Goal: Task Accomplishment & Management: Use online tool/utility

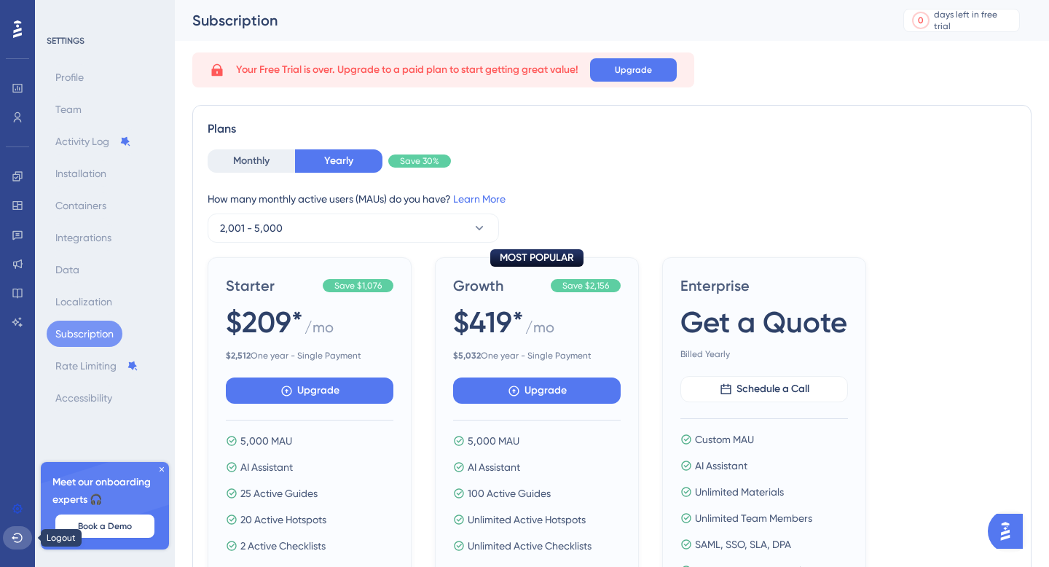
click at [16, 534] on icon at bounding box center [18, 538] width 12 height 12
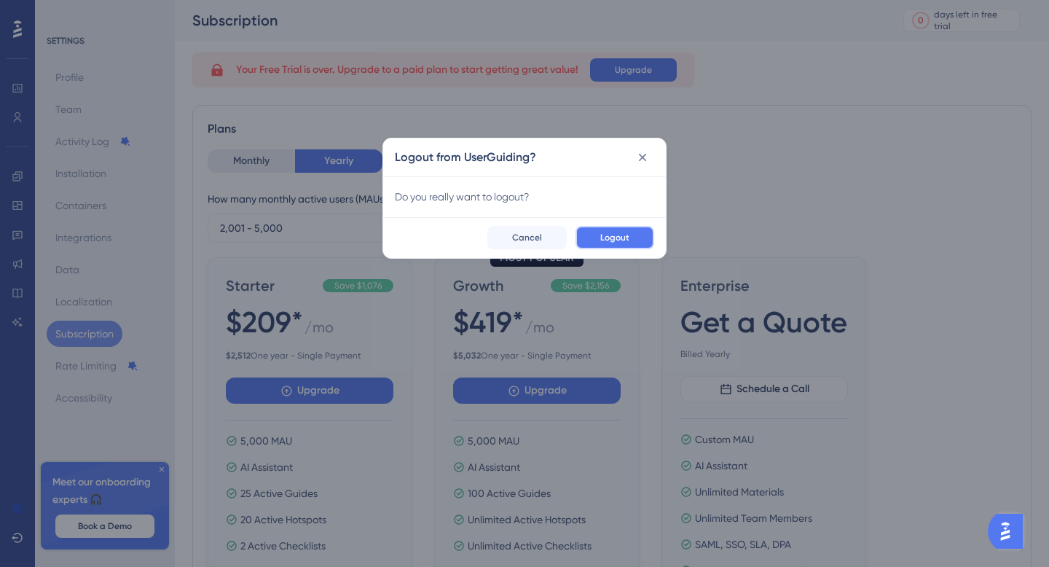
click at [627, 234] on span "Logout" at bounding box center [614, 238] width 29 height 12
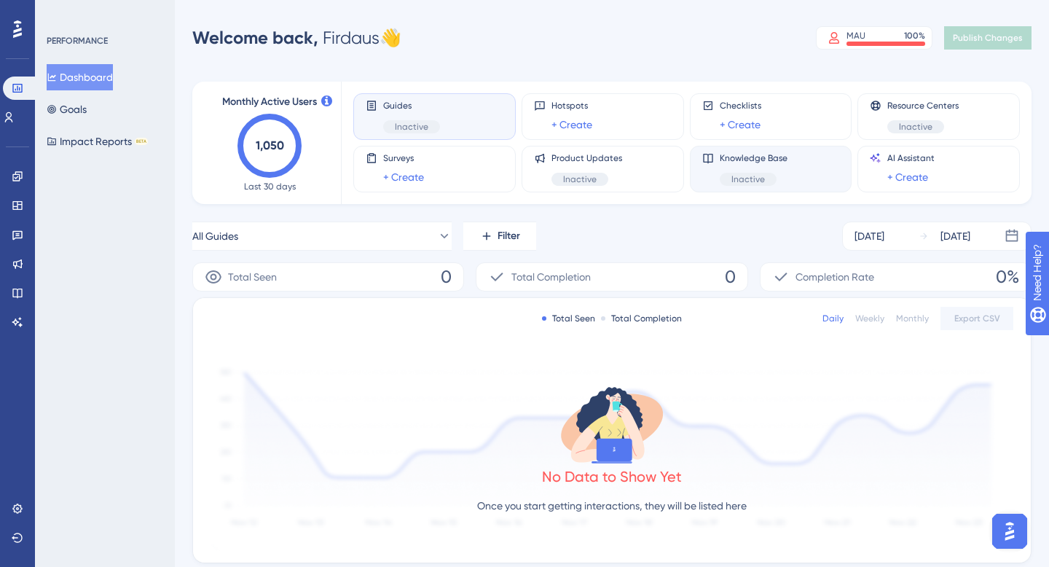
click at [774, 167] on div "Knowledge Base Inactive" at bounding box center [754, 169] width 68 height 34
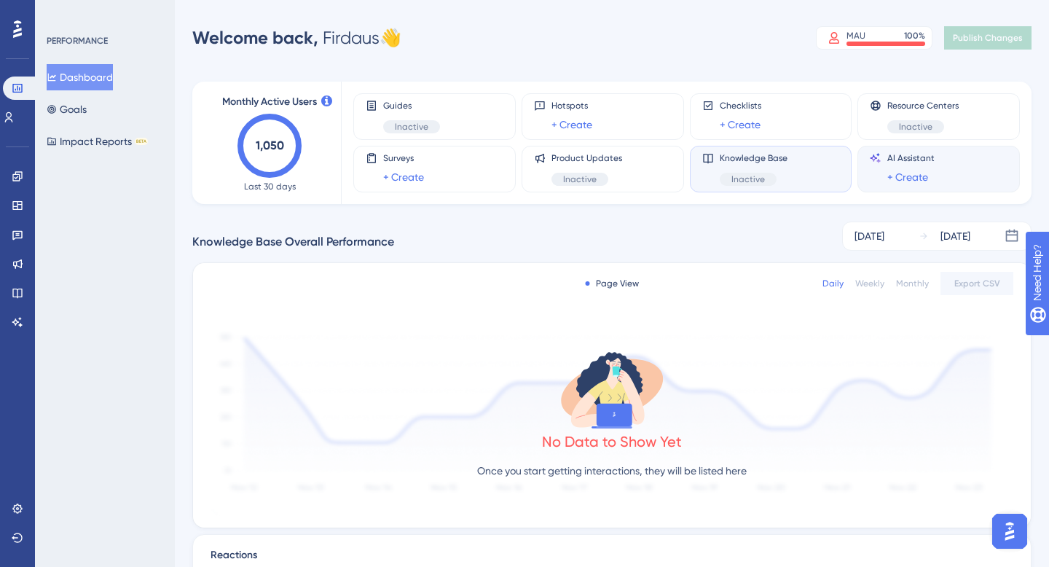
click at [926, 163] on span "AI Assistant" at bounding box center [910, 158] width 47 height 12
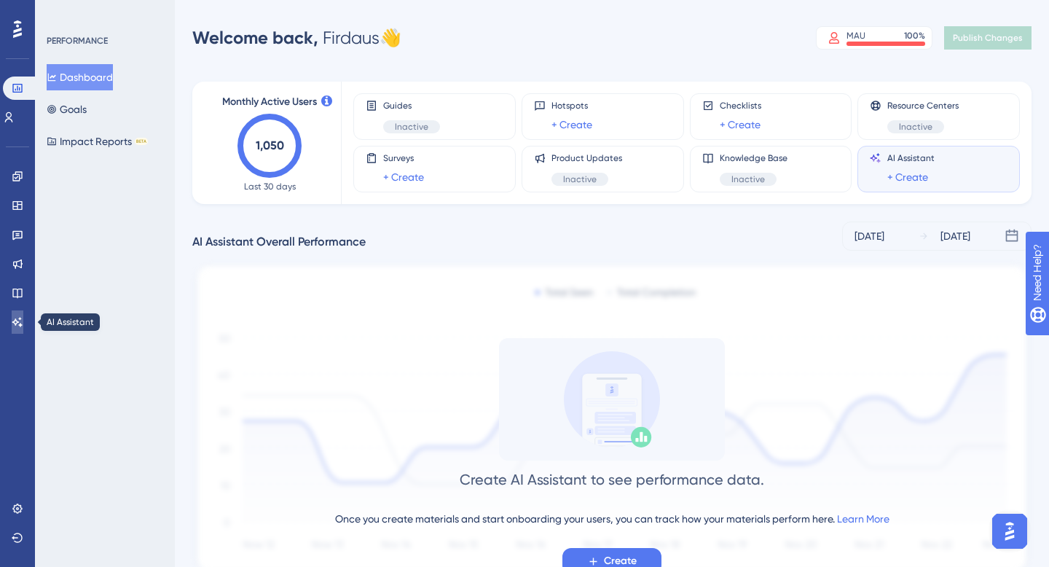
click at [20, 324] on icon at bounding box center [17, 321] width 10 height 9
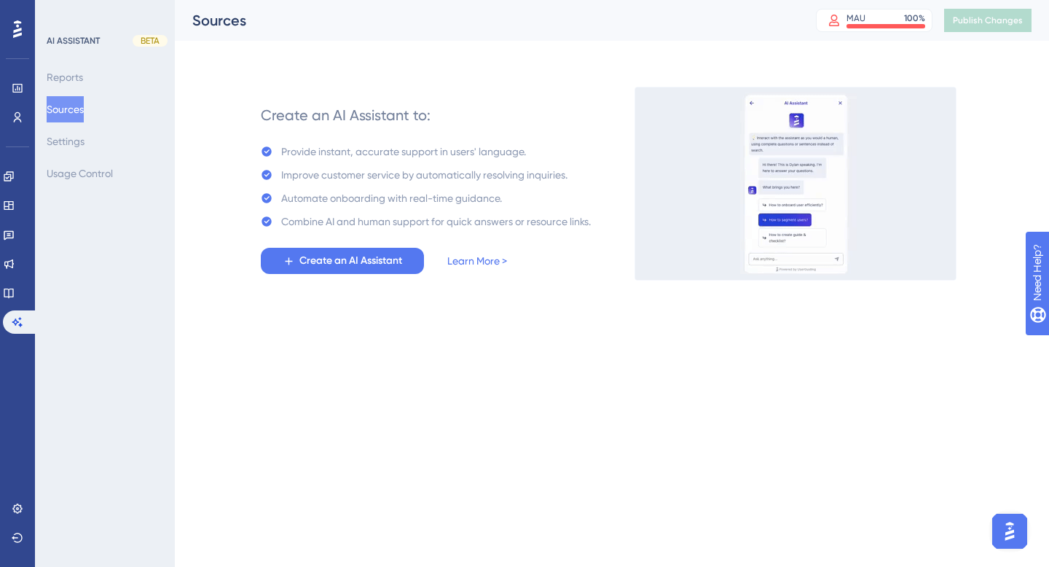
click at [1007, 526] on img "Open AI Assistant Launcher" at bounding box center [1010, 531] width 26 height 26
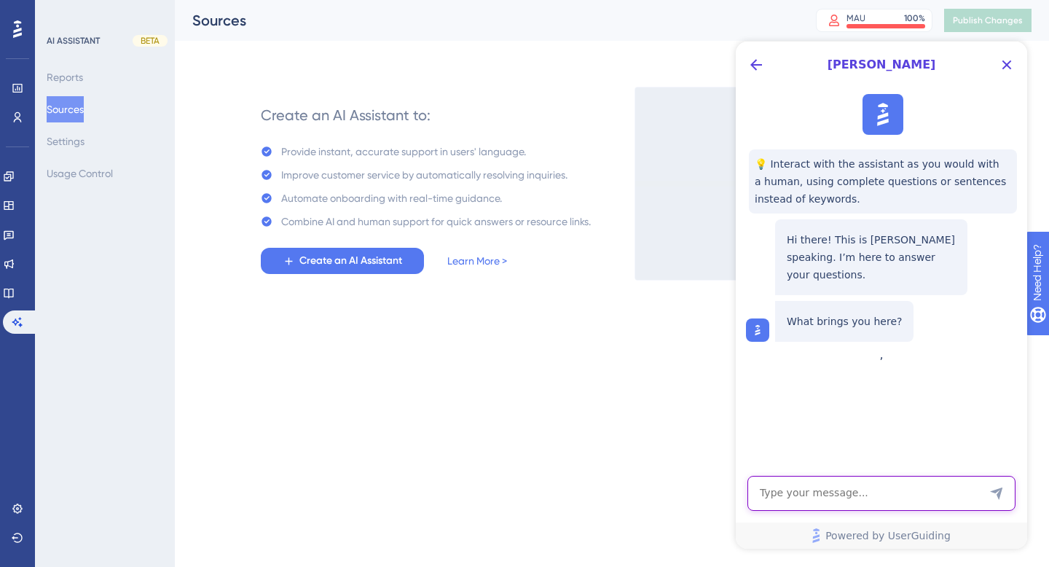
click at [844, 495] on textarea "AI Assistant Text Input" at bounding box center [882, 493] width 268 height 35
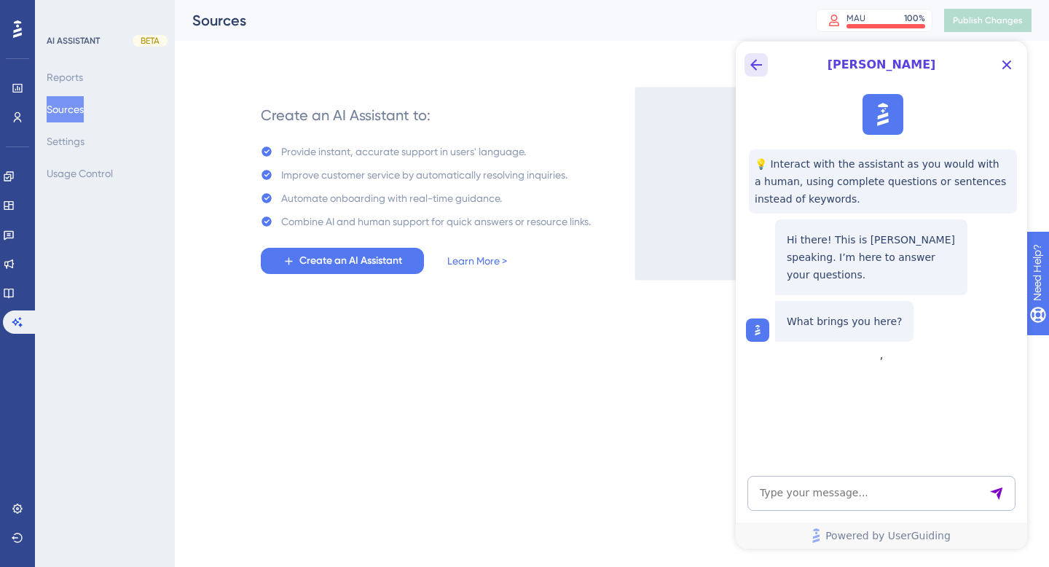
click at [757, 62] on icon "Back Button" at bounding box center [756, 64] width 17 height 17
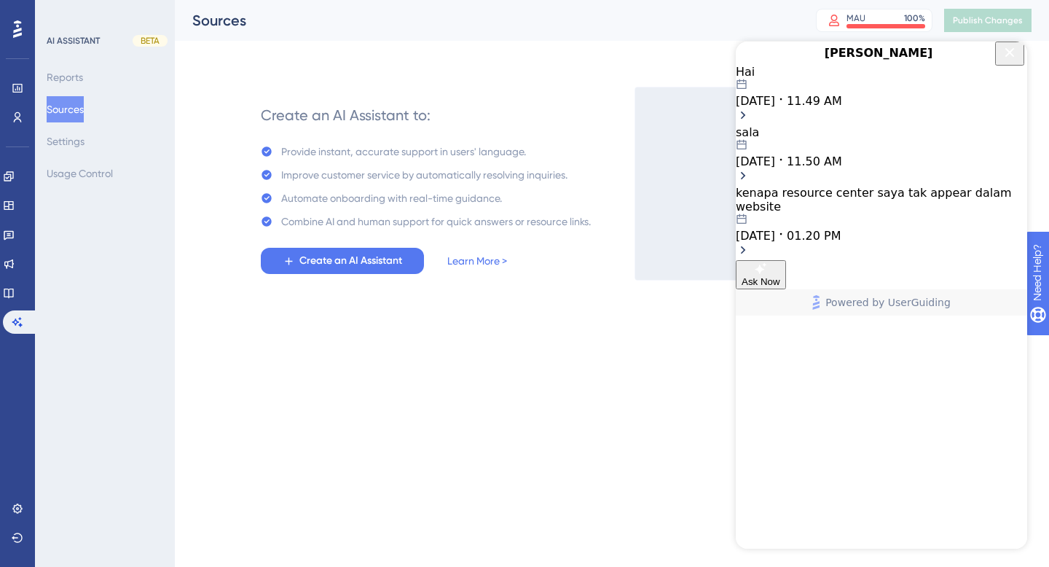
click at [780, 287] on span "Ask Now" at bounding box center [761, 281] width 39 height 11
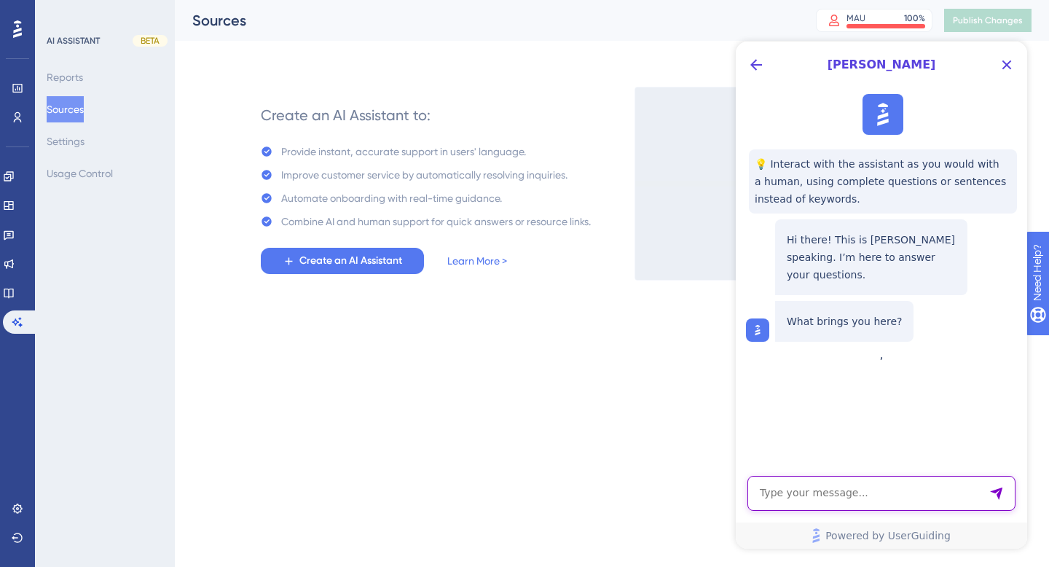
click at [815, 489] on textarea "AI Assistant Text Input" at bounding box center [882, 493] width 268 height 35
type textarea "hai"
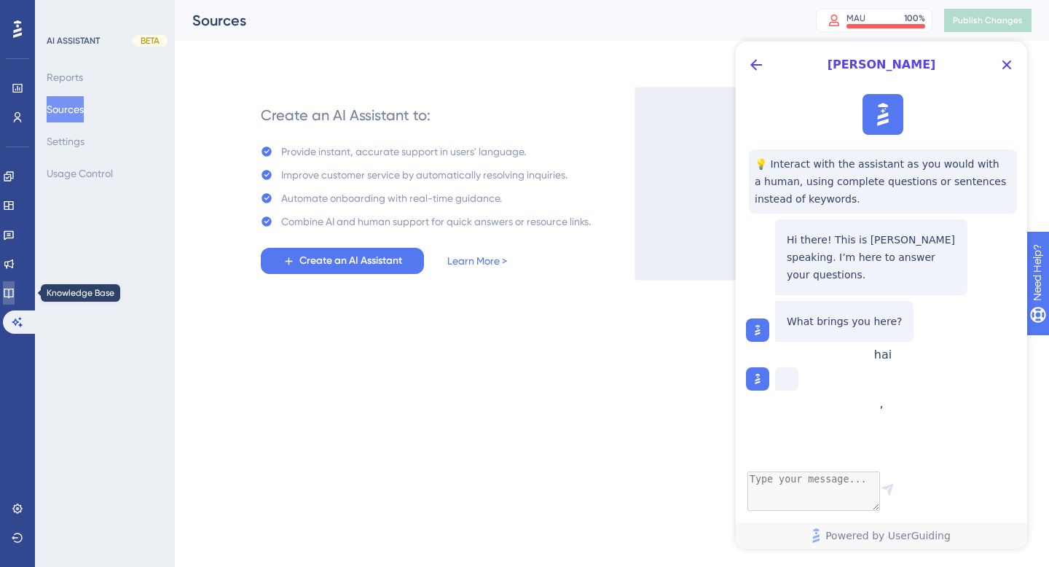
click at [15, 287] on icon at bounding box center [9, 293] width 12 height 12
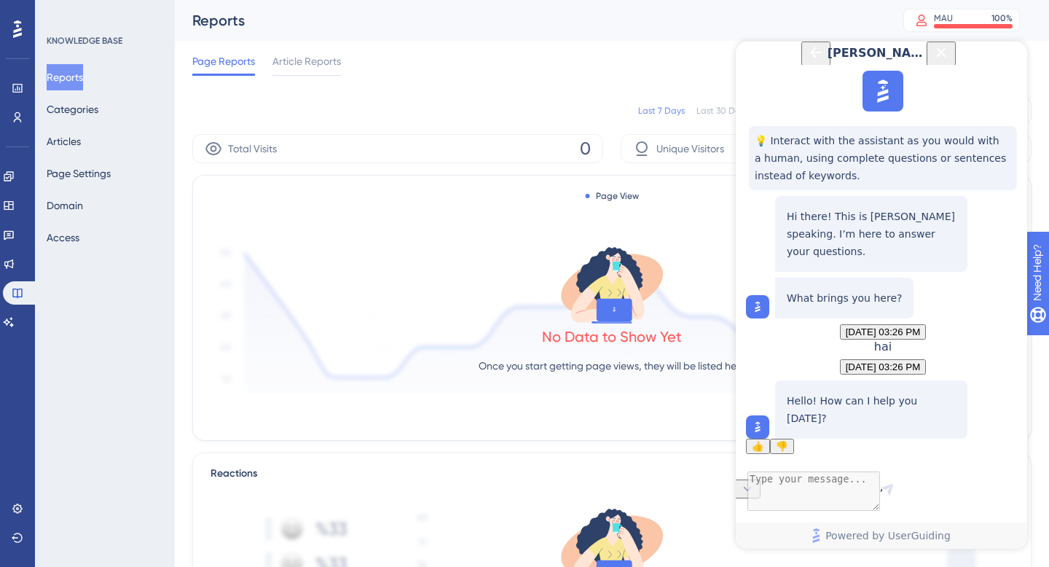
scroll to position [58, 0]
click at [950, 61] on icon "Close Button" at bounding box center [941, 52] width 17 height 17
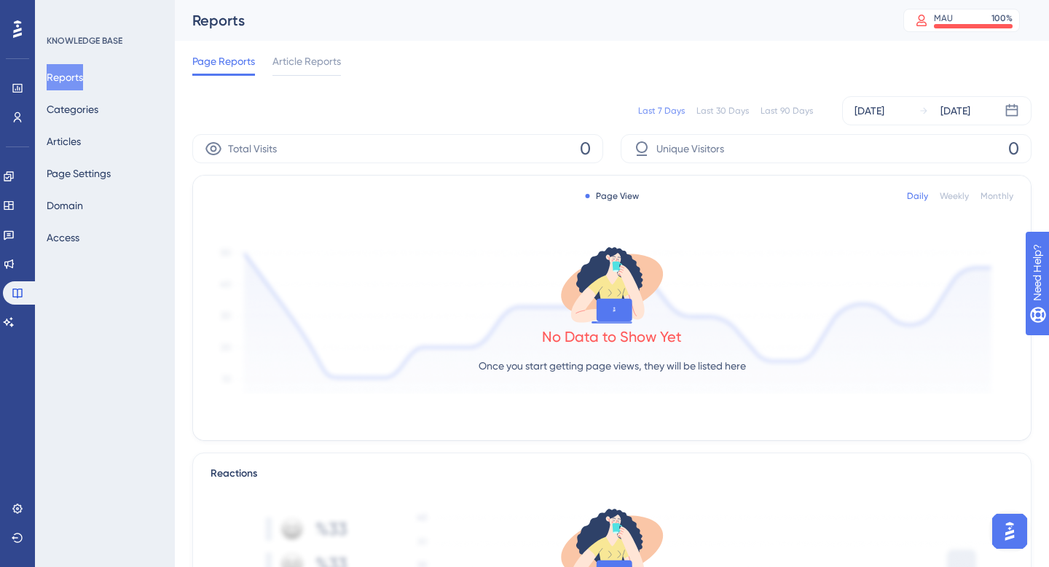
scroll to position [0, 0]
click at [76, 136] on button "Articles" at bounding box center [64, 141] width 34 height 26
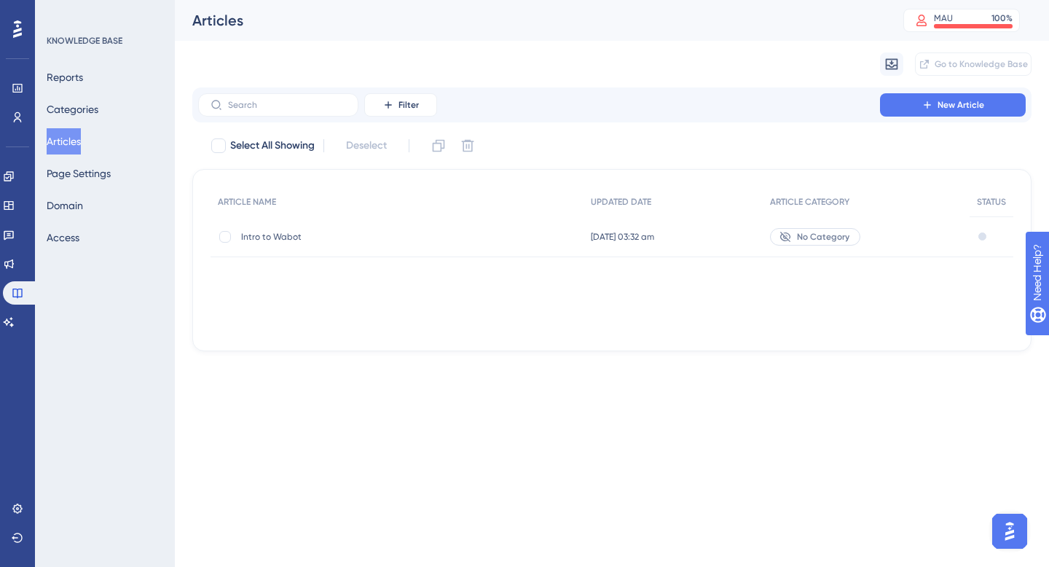
click at [279, 232] on span "Intro to Wabot" at bounding box center [357, 237] width 233 height 12
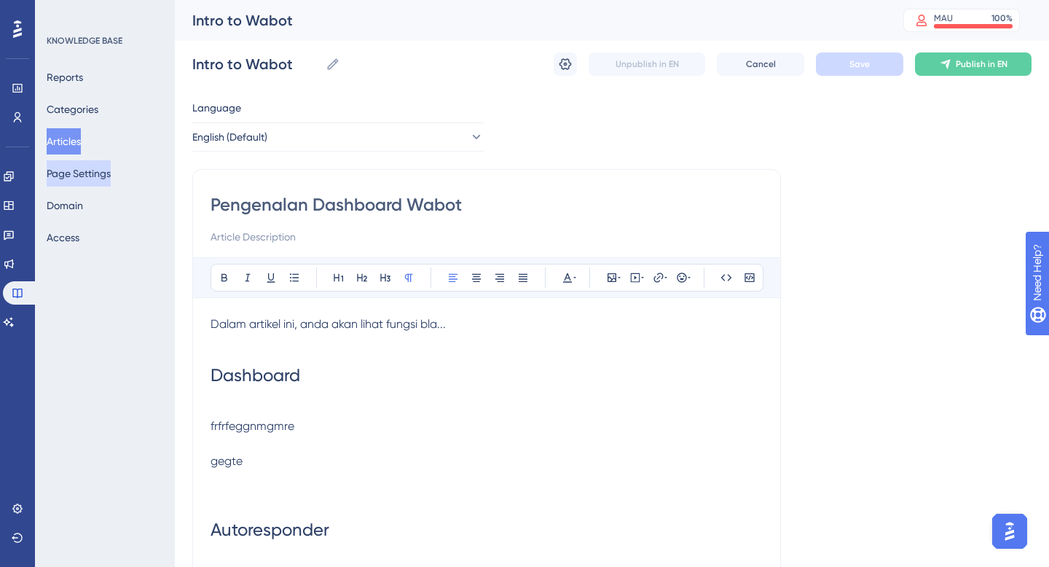
click at [111, 174] on button "Page Settings" at bounding box center [79, 173] width 64 height 26
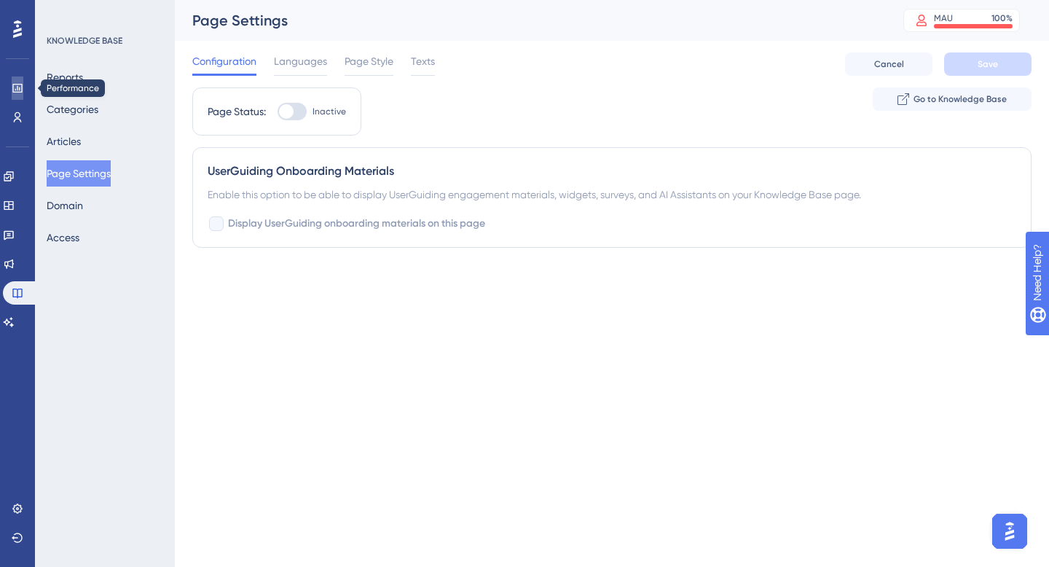
click at [12, 93] on link at bounding box center [18, 88] width 12 height 23
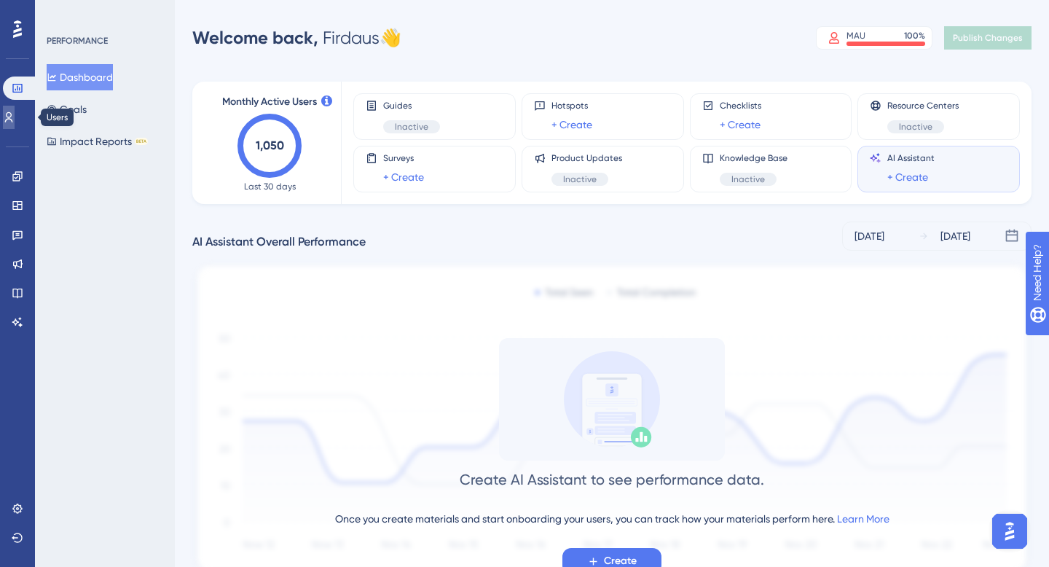
click at [13, 120] on icon at bounding box center [9, 117] width 8 height 10
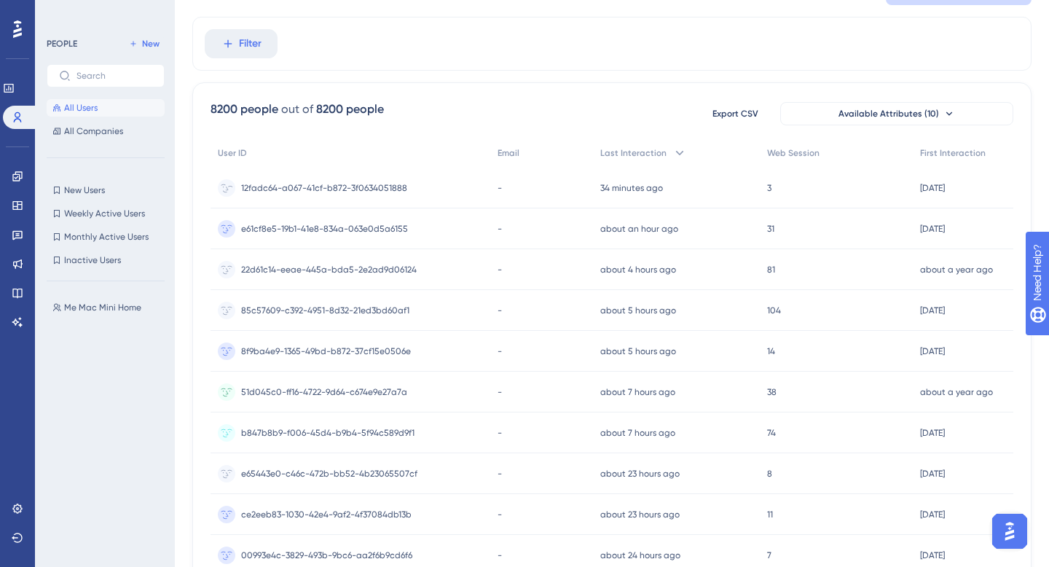
scroll to position [119, 0]
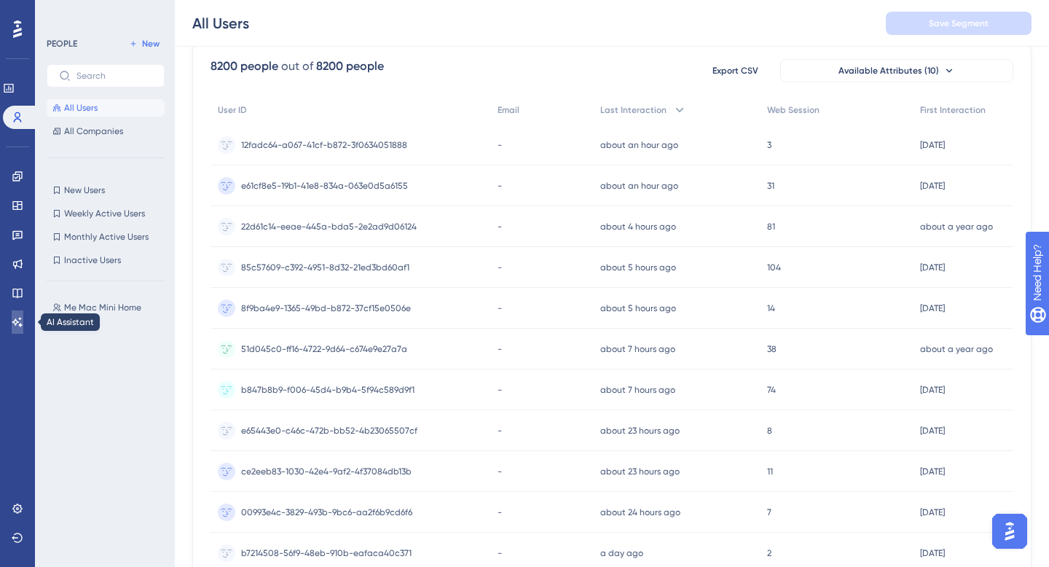
click at [22, 323] on icon at bounding box center [18, 322] width 12 height 12
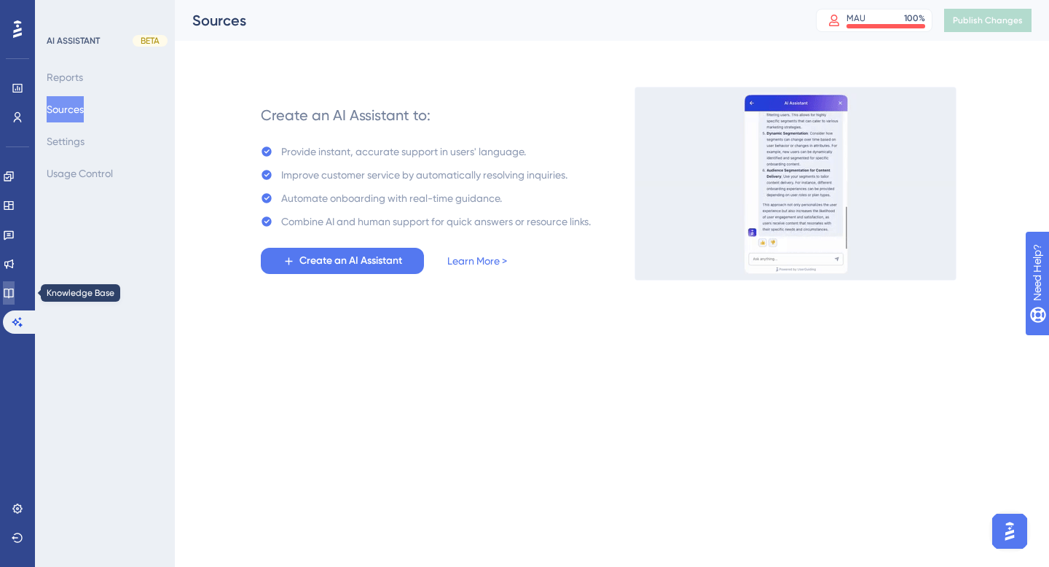
click at [15, 294] on icon at bounding box center [9, 293] width 12 height 12
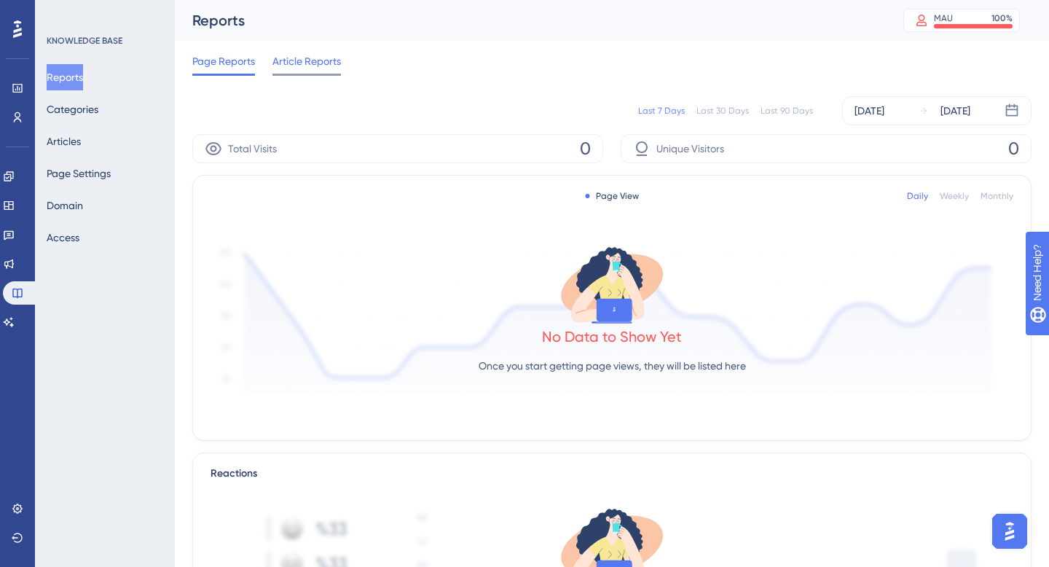
click at [305, 59] on span "Article Reports" at bounding box center [306, 60] width 68 height 17
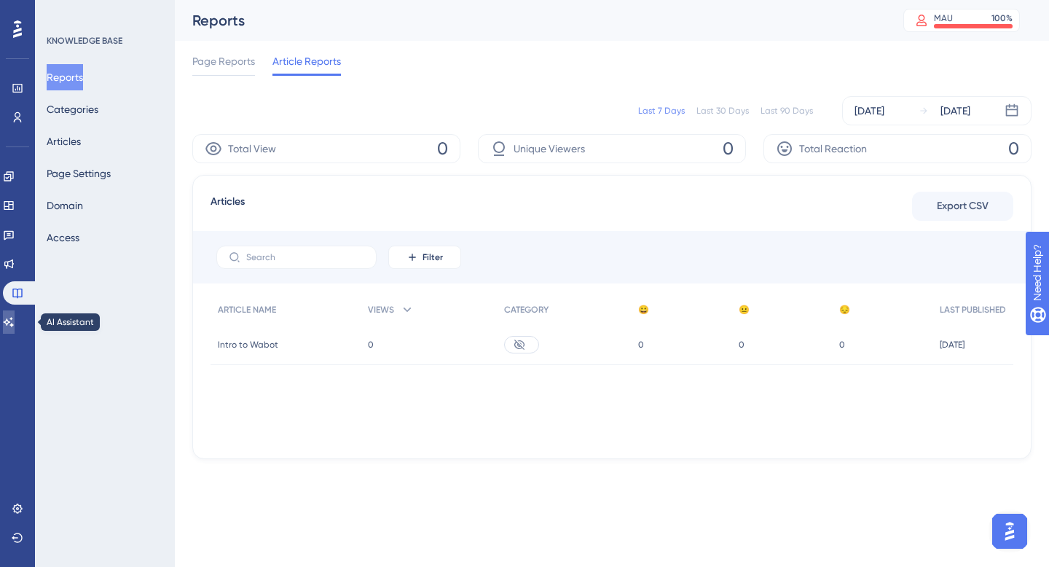
click at [15, 323] on link at bounding box center [9, 321] width 12 height 23
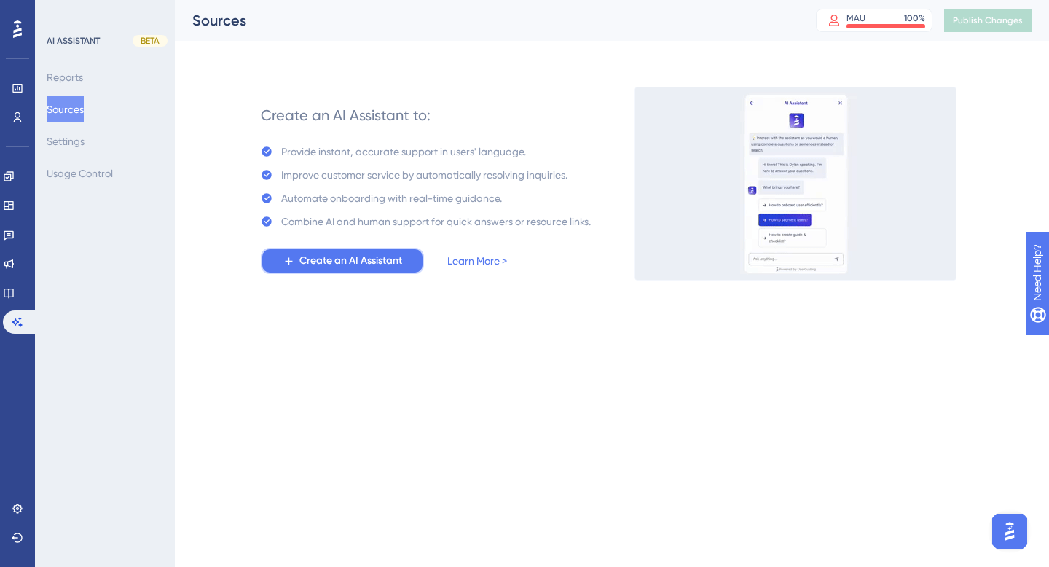
click at [345, 257] on span "Create an AI Assistant" at bounding box center [350, 260] width 103 height 17
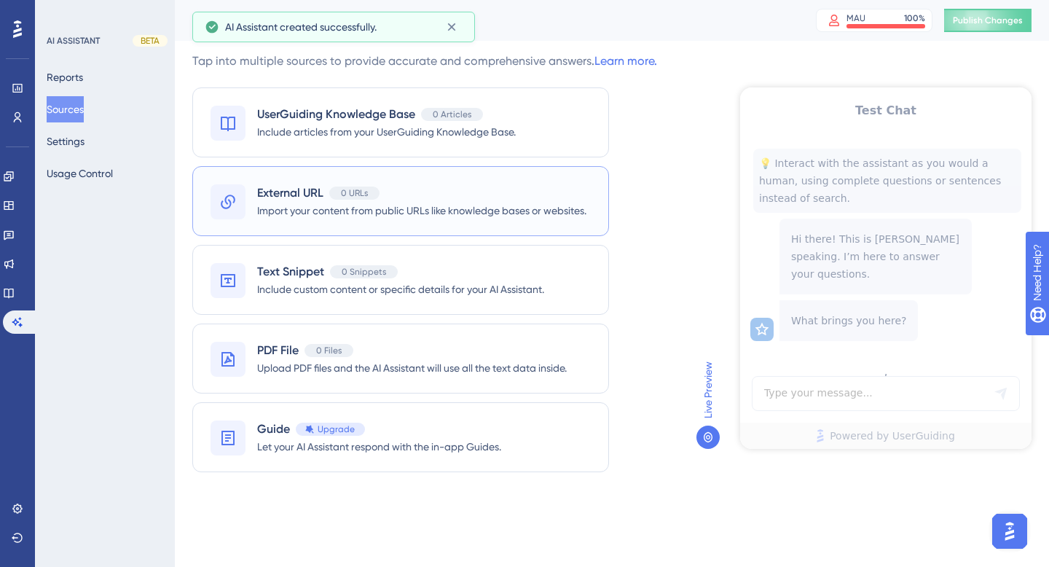
click at [412, 208] on span "Import your content from public URLs like knowledge bases or websites." at bounding box center [421, 210] width 329 height 17
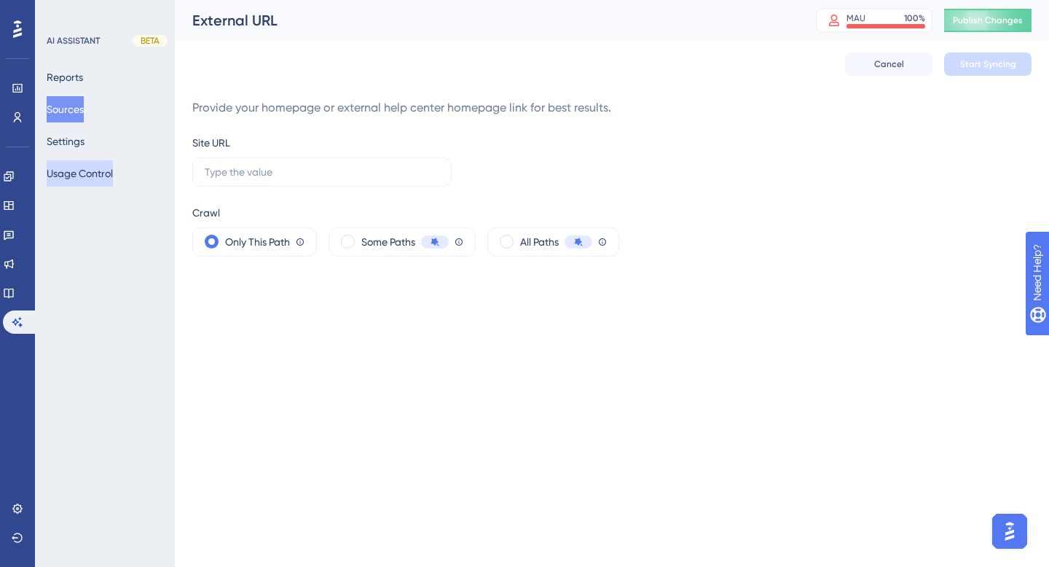
click at [106, 171] on button "Usage Control" at bounding box center [80, 173] width 66 height 26
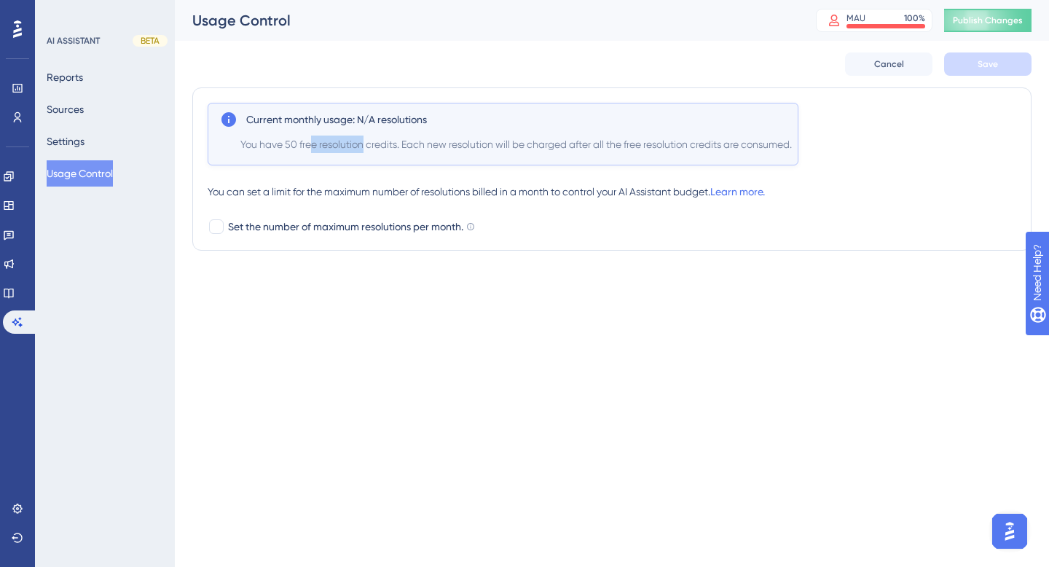
drag, startPoint x: 313, startPoint y: 143, endPoint x: 364, endPoint y: 144, distance: 51.0
click at [364, 144] on span "You have 50 free resolution credits. Each new resolution will be charged after …" at bounding box center [516, 144] width 552 height 17
click at [84, 108] on button "Sources" at bounding box center [65, 109] width 37 height 26
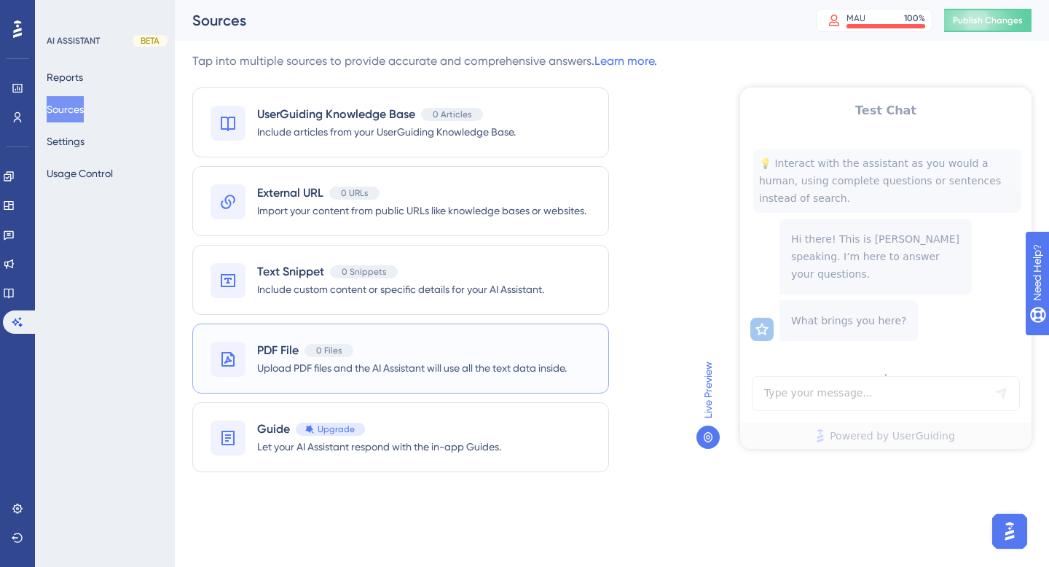
click at [447, 369] on span "Upload PDF files and the AI Assistant will use all the text data inside." at bounding box center [412, 367] width 310 height 17
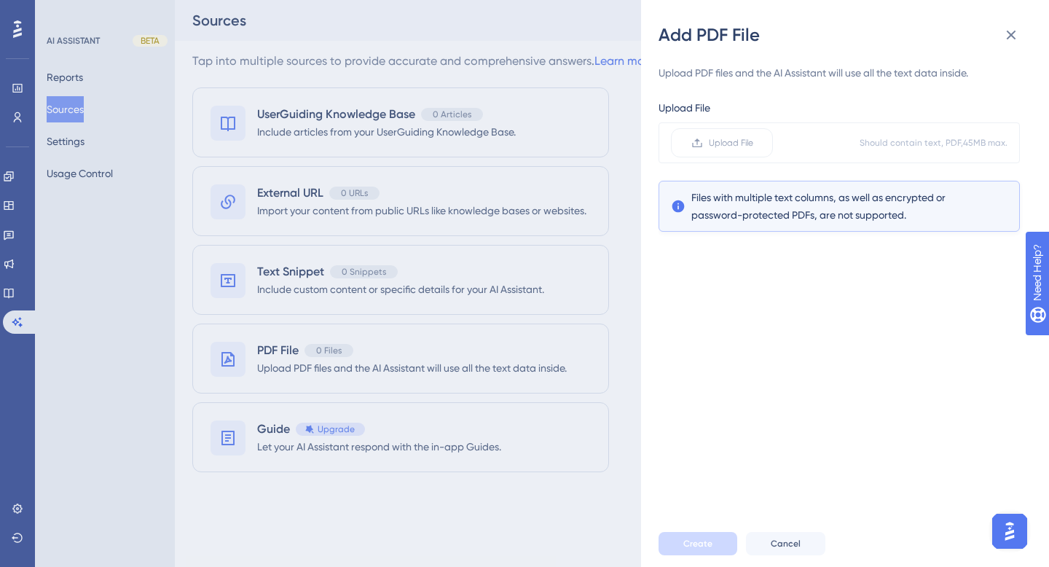
click at [538, 164] on div "Add PDF File Upload PDF files and the AI Assistant will use all the text data i…" at bounding box center [524, 283] width 1049 height 567
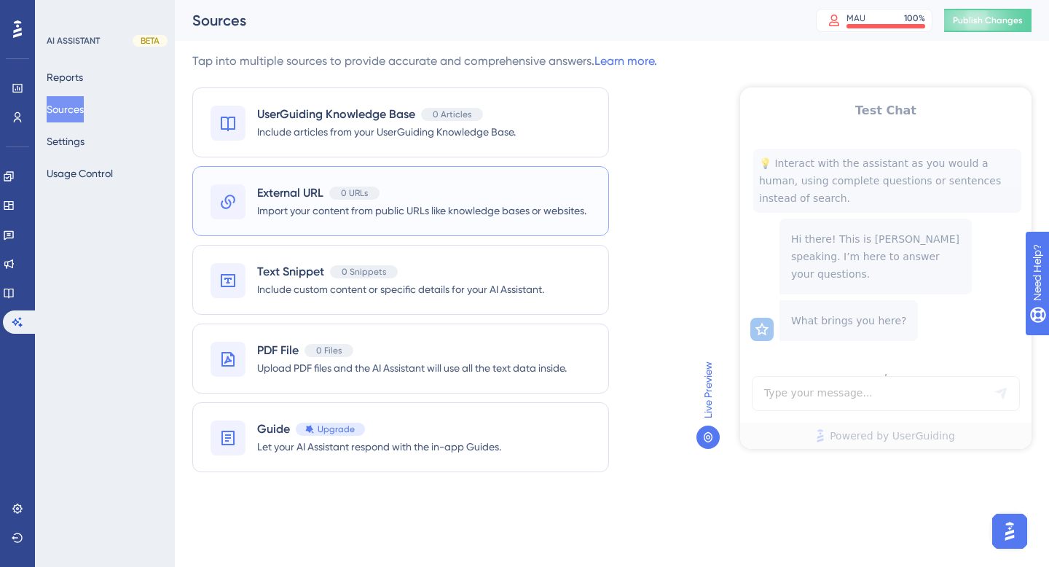
click at [348, 214] on span "Import your content from public URLs like knowledge bases or websites." at bounding box center [421, 210] width 329 height 17
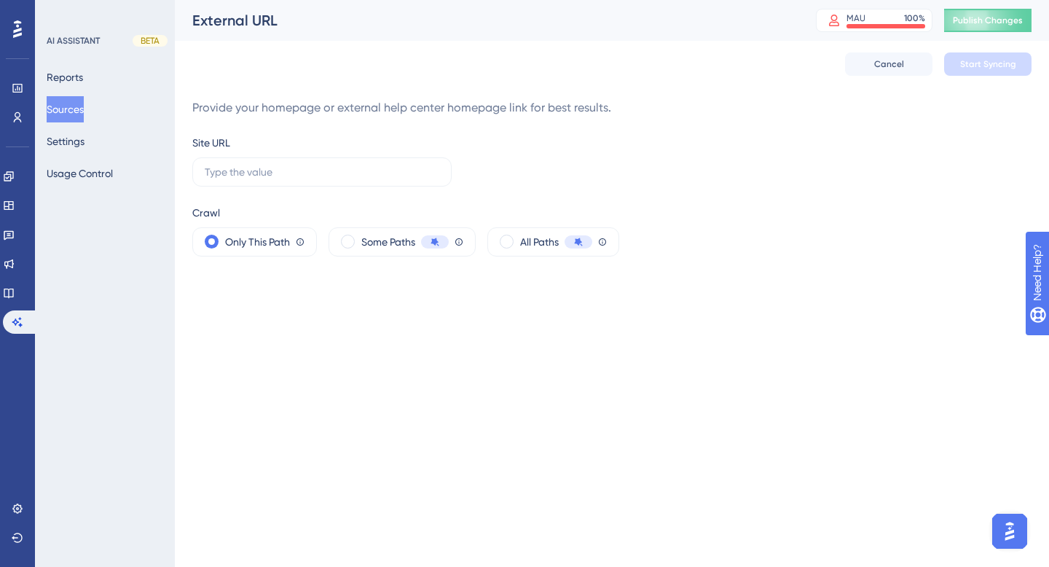
click at [1005, 536] on img "Open AI Assistant Launcher" at bounding box center [1010, 531] width 26 height 26
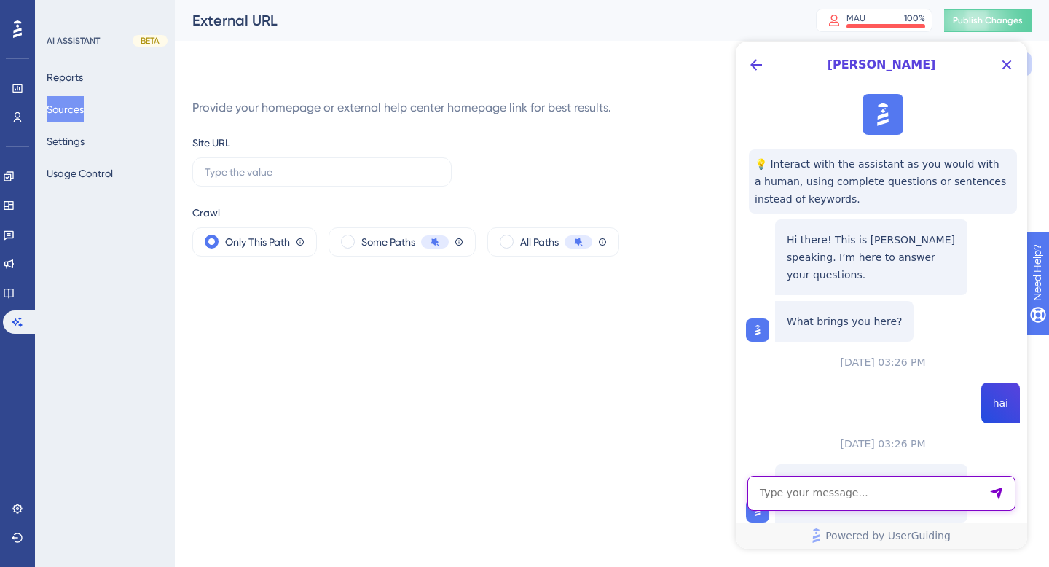
click at [836, 493] on textarea "AI Assistant Text Input" at bounding box center [882, 493] width 268 height 35
type textarea "hai"
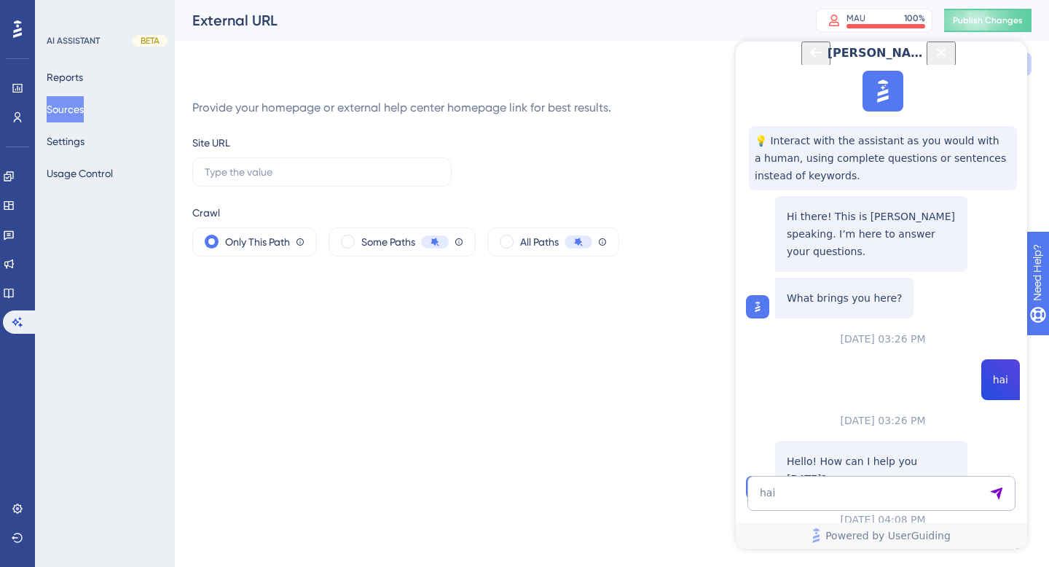
scroll to position [221, 0]
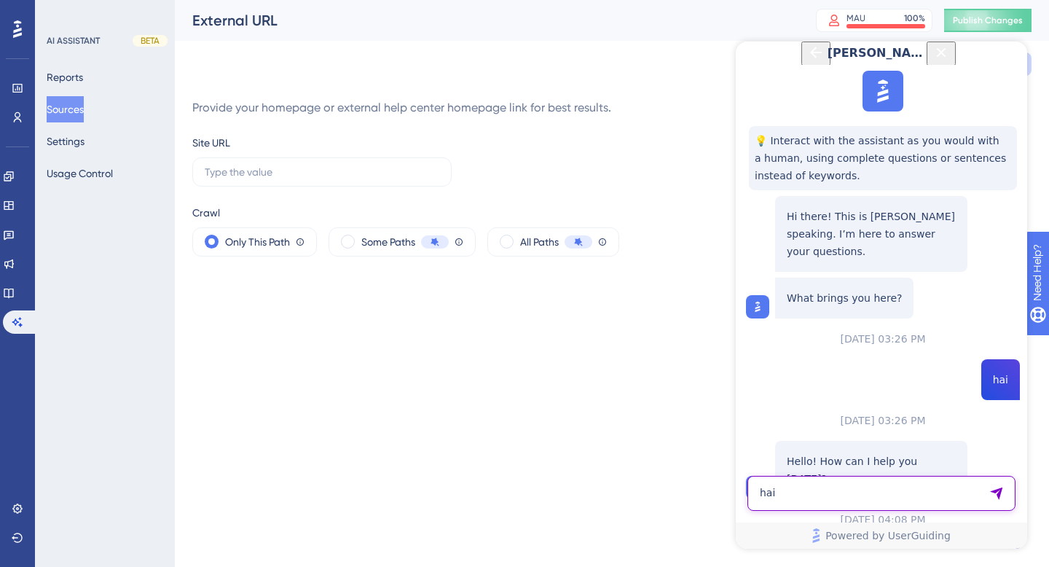
click at [815, 499] on textarea "hai" at bounding box center [882, 493] width 268 height 35
type textarea "boleh cakap melayu"
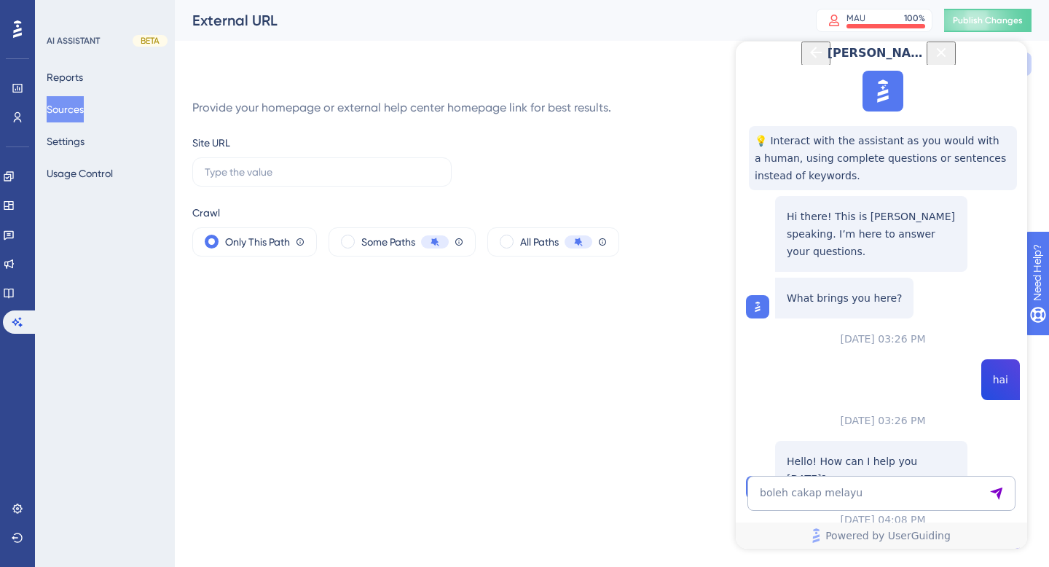
scroll to position [402, 0]
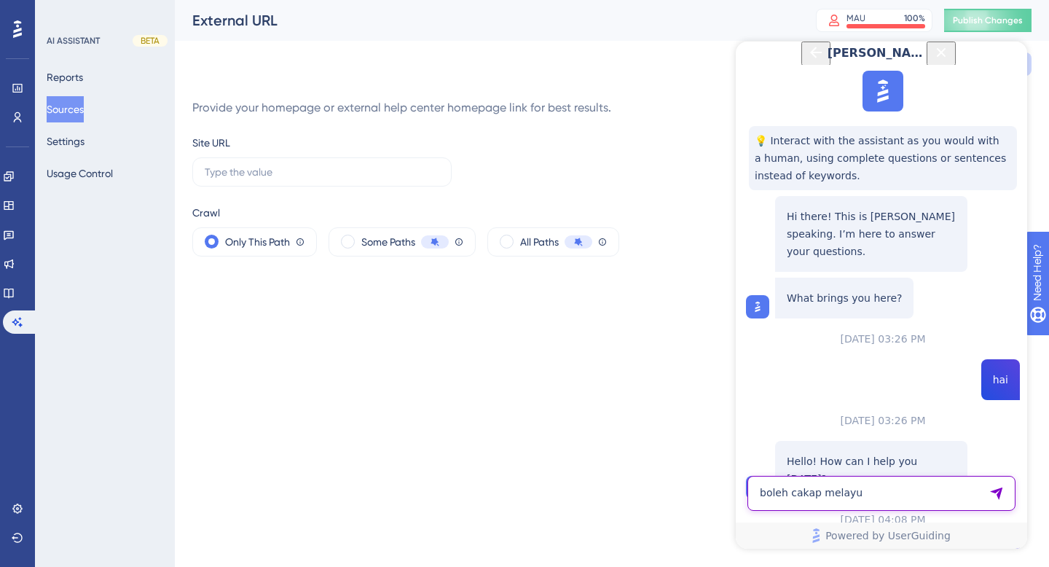
click at [817, 484] on textarea "boleh cakap melayu" at bounding box center [882, 493] width 268 height 35
type textarea "userguide ni apa?"
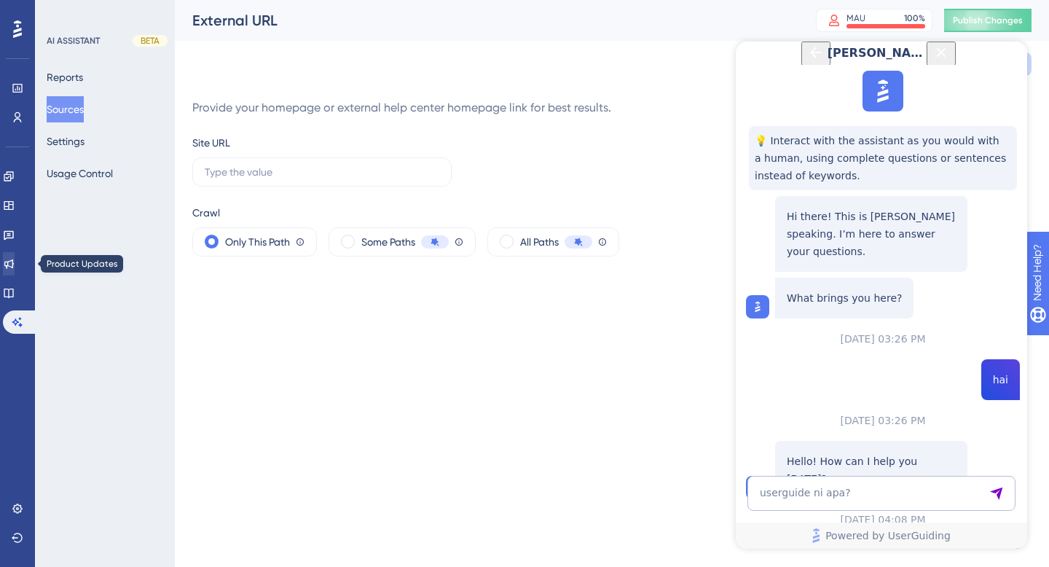
scroll to position [771, 0]
click at [69, 77] on button "Reports" at bounding box center [65, 77] width 36 height 26
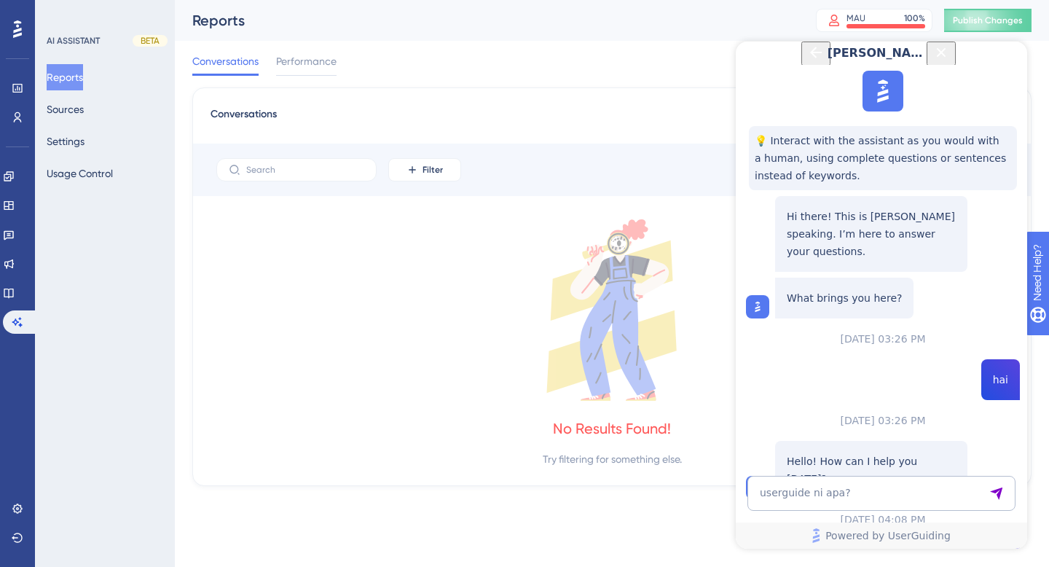
click at [950, 61] on icon "Close Button" at bounding box center [941, 52] width 17 height 17
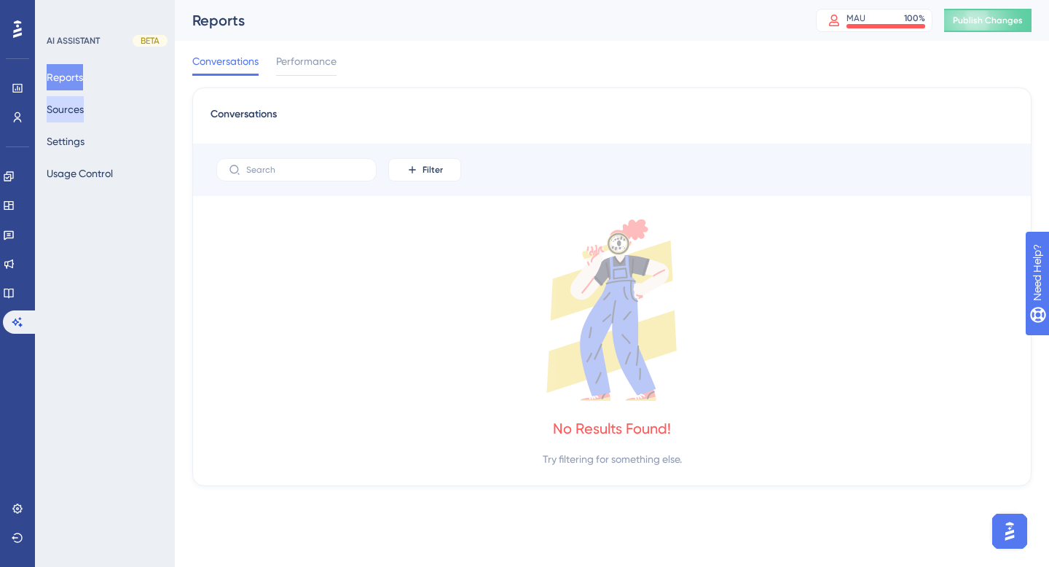
click at [84, 118] on button "Sources" at bounding box center [65, 109] width 37 height 26
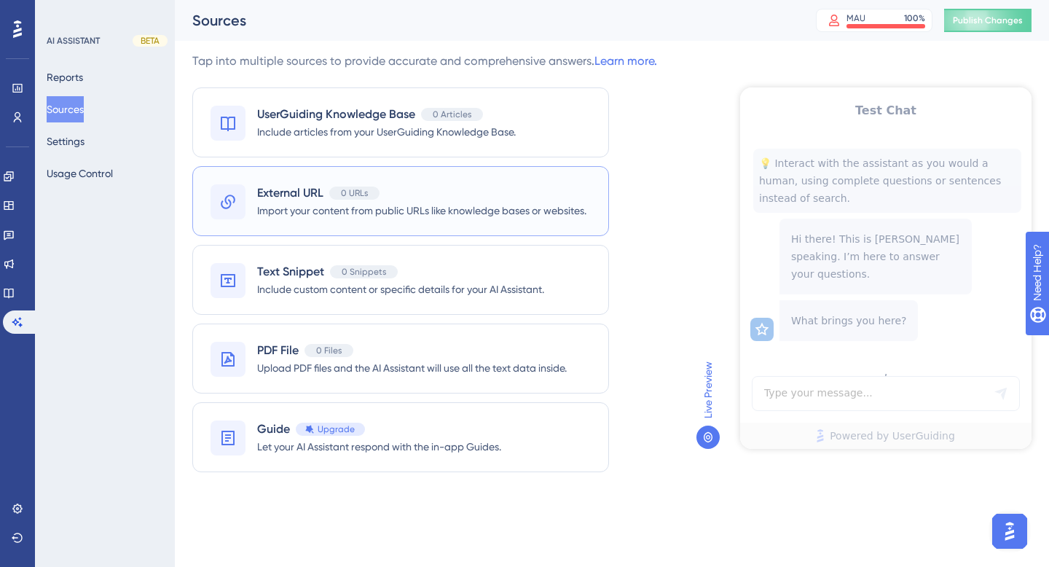
click at [447, 211] on span "Import your content from public URLs like knowledge bases or websites." at bounding box center [421, 210] width 329 height 17
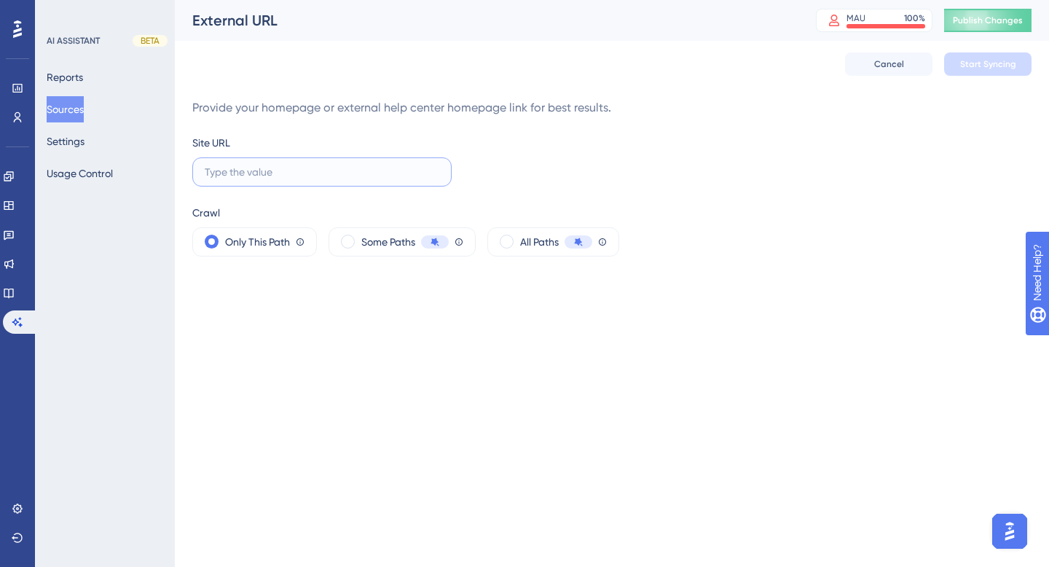
click at [362, 175] on input "text" at bounding box center [322, 172] width 235 height 16
type input "f"
type input "https://fatomate.com"
click at [983, 66] on span "Start Syncing" at bounding box center [988, 64] width 56 height 12
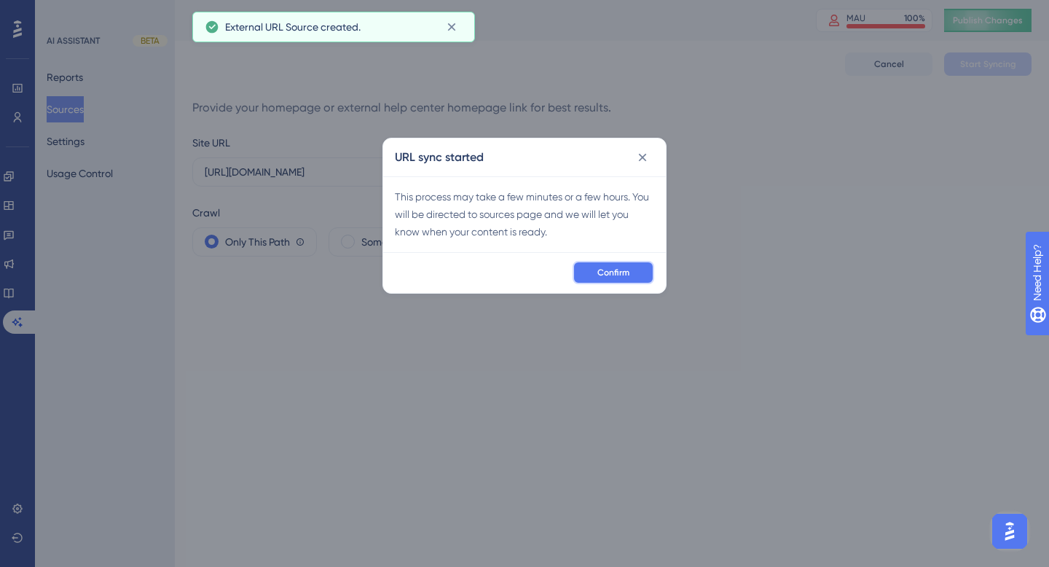
click at [614, 270] on span "Confirm" at bounding box center [613, 273] width 32 height 12
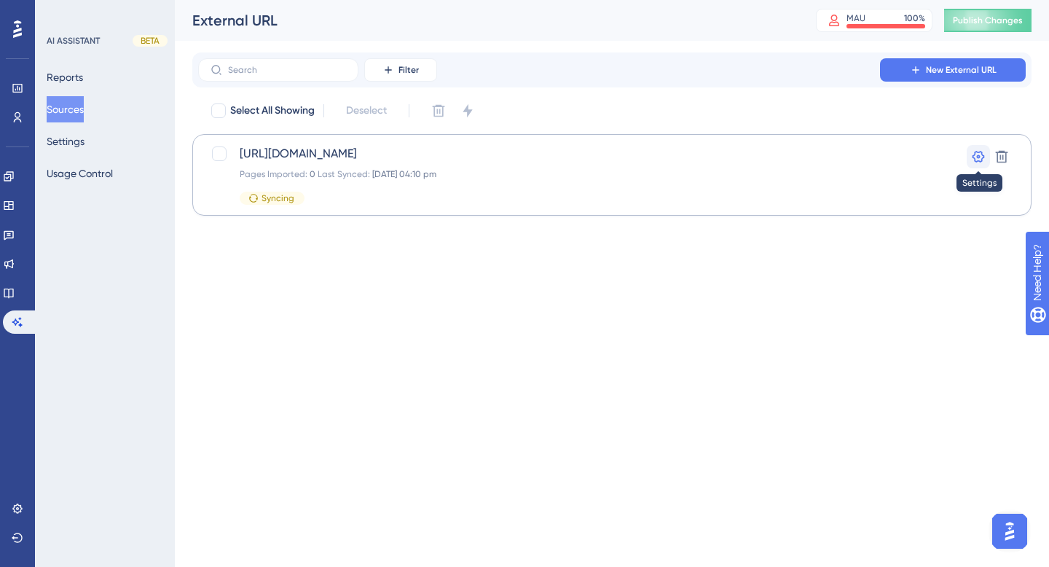
click at [973, 154] on icon at bounding box center [979, 157] width 12 height 12
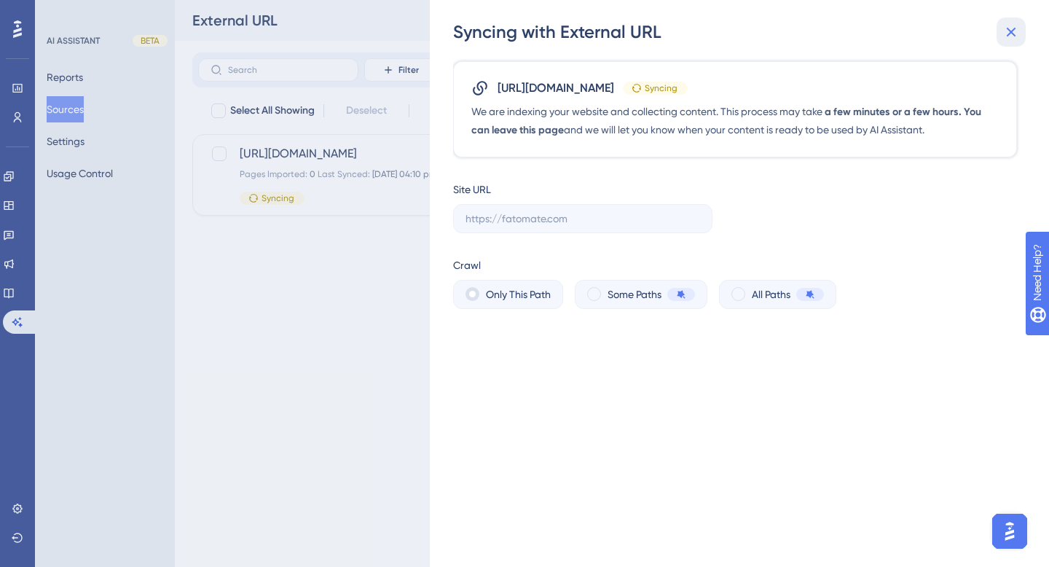
click at [1003, 31] on icon at bounding box center [1011, 31] width 17 height 17
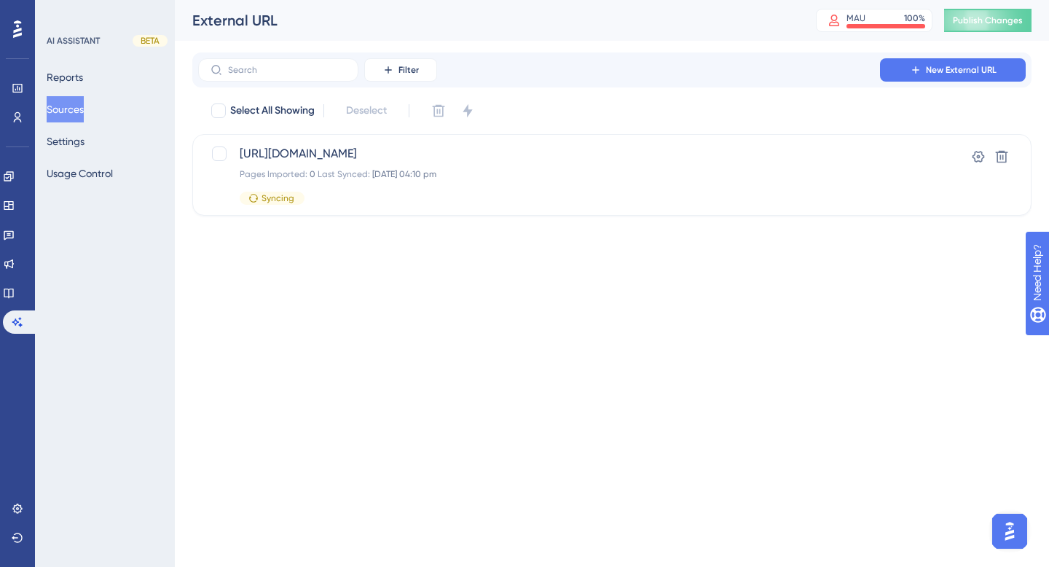
click at [463, 0] on html "Performance Users Engagement Widgets Feedback Product Updates Knowledge Base AI…" at bounding box center [524, 0] width 1049 height 0
